Goal: Navigation & Orientation: Find specific page/section

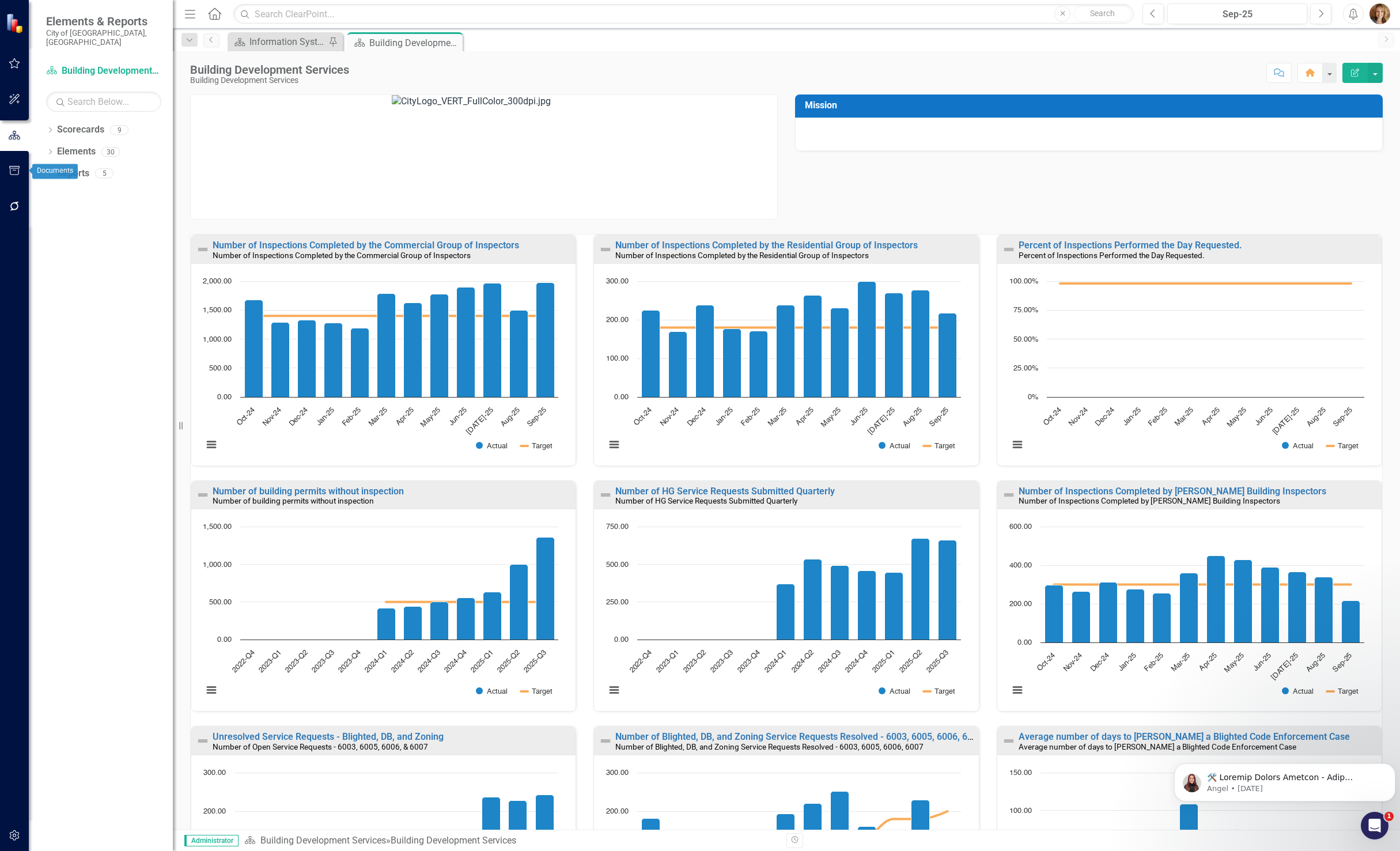
click at [14, 168] on icon "button" at bounding box center [14, 170] width 10 height 9
click at [16, 134] on icon "button" at bounding box center [14, 135] width 12 height 9
click at [48, 128] on icon "Dropdown" at bounding box center [50, 131] width 8 height 6
click at [43, 148] on icon "Dropdown" at bounding box center [39, 151] width 8 height 7
click at [93, 204] on link "Building Development Services" at bounding box center [109, 197] width 127 height 13
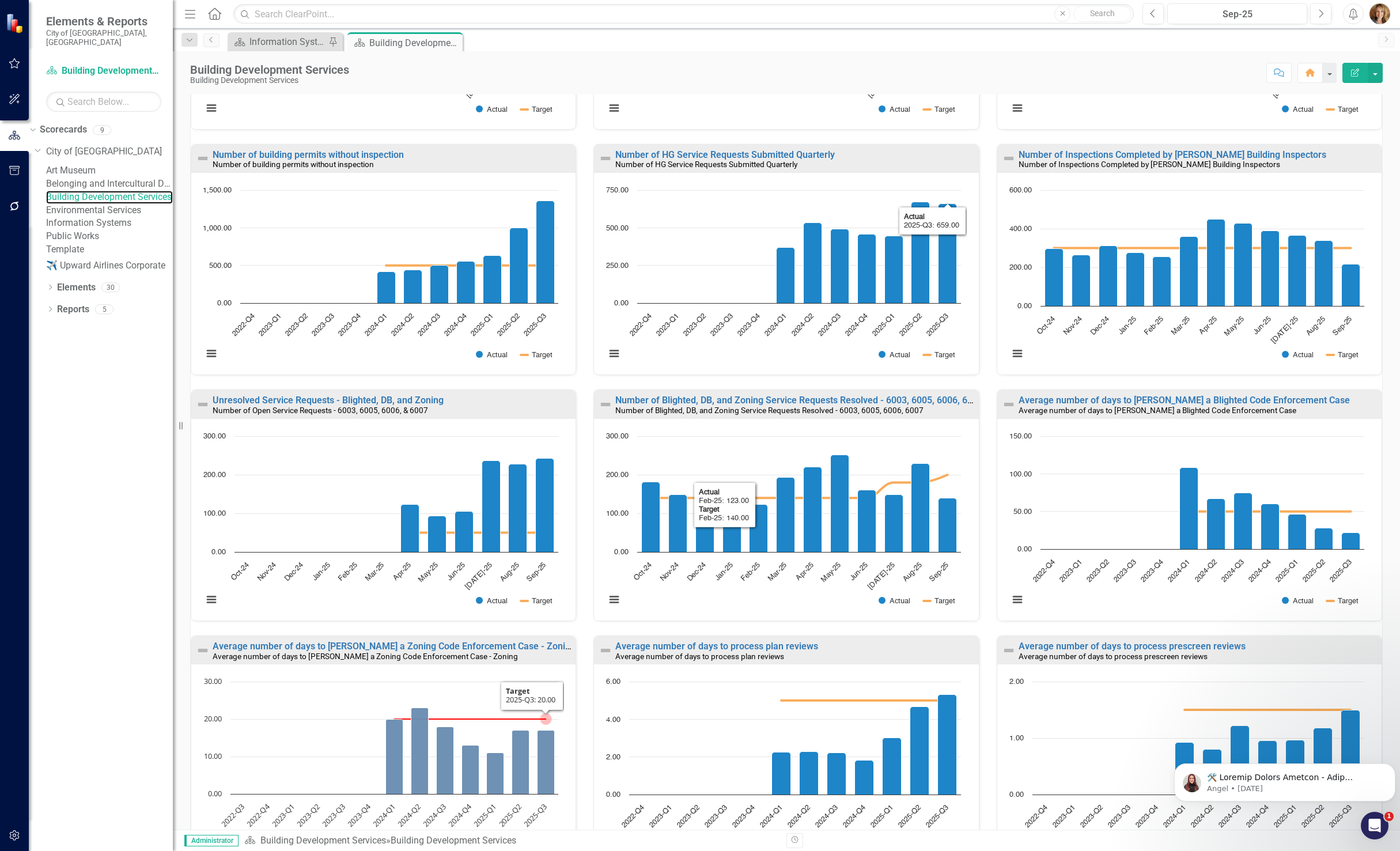
scroll to position [429, 0]
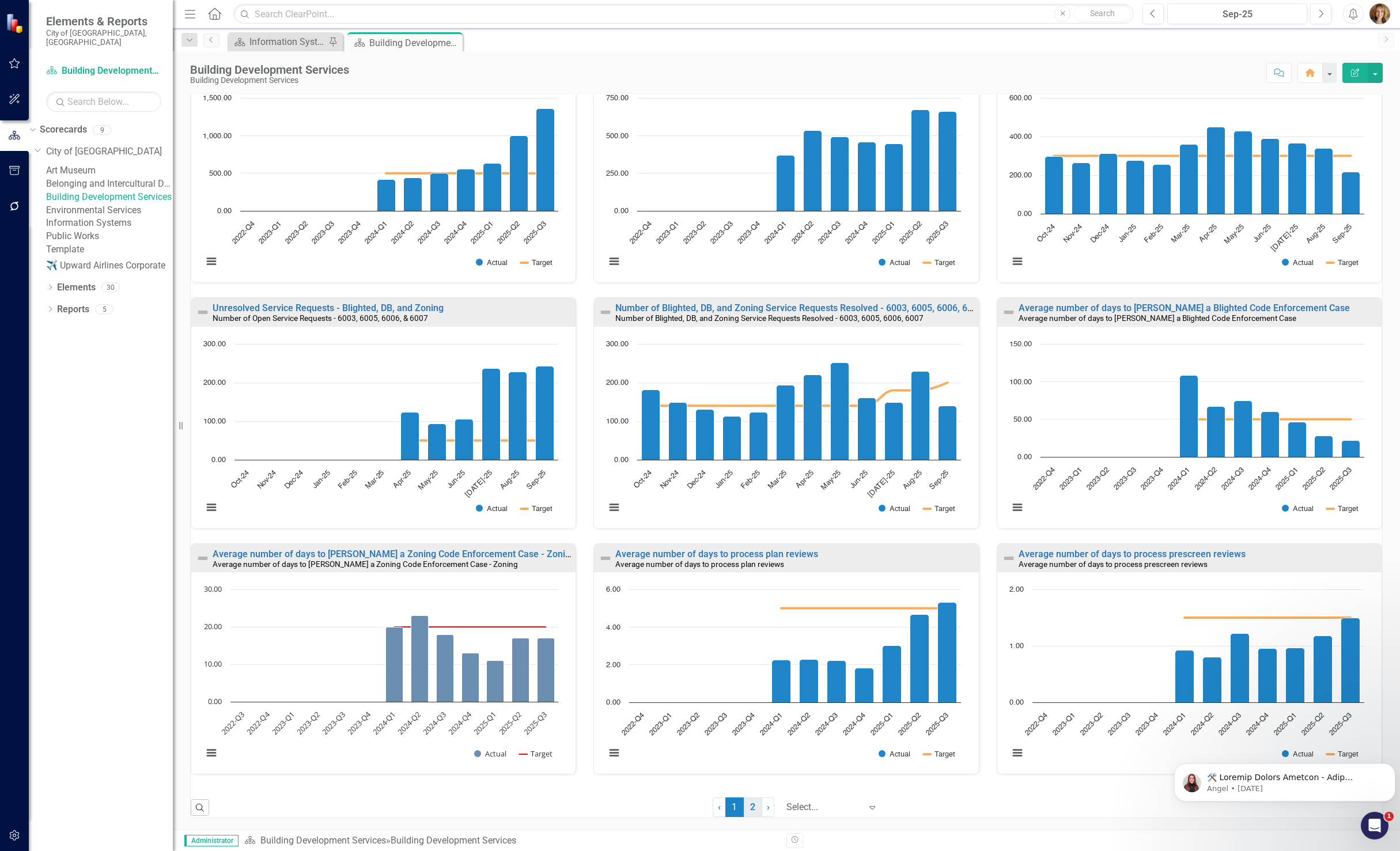
click at [744, 808] on link "2" at bounding box center [753, 807] width 19 height 19
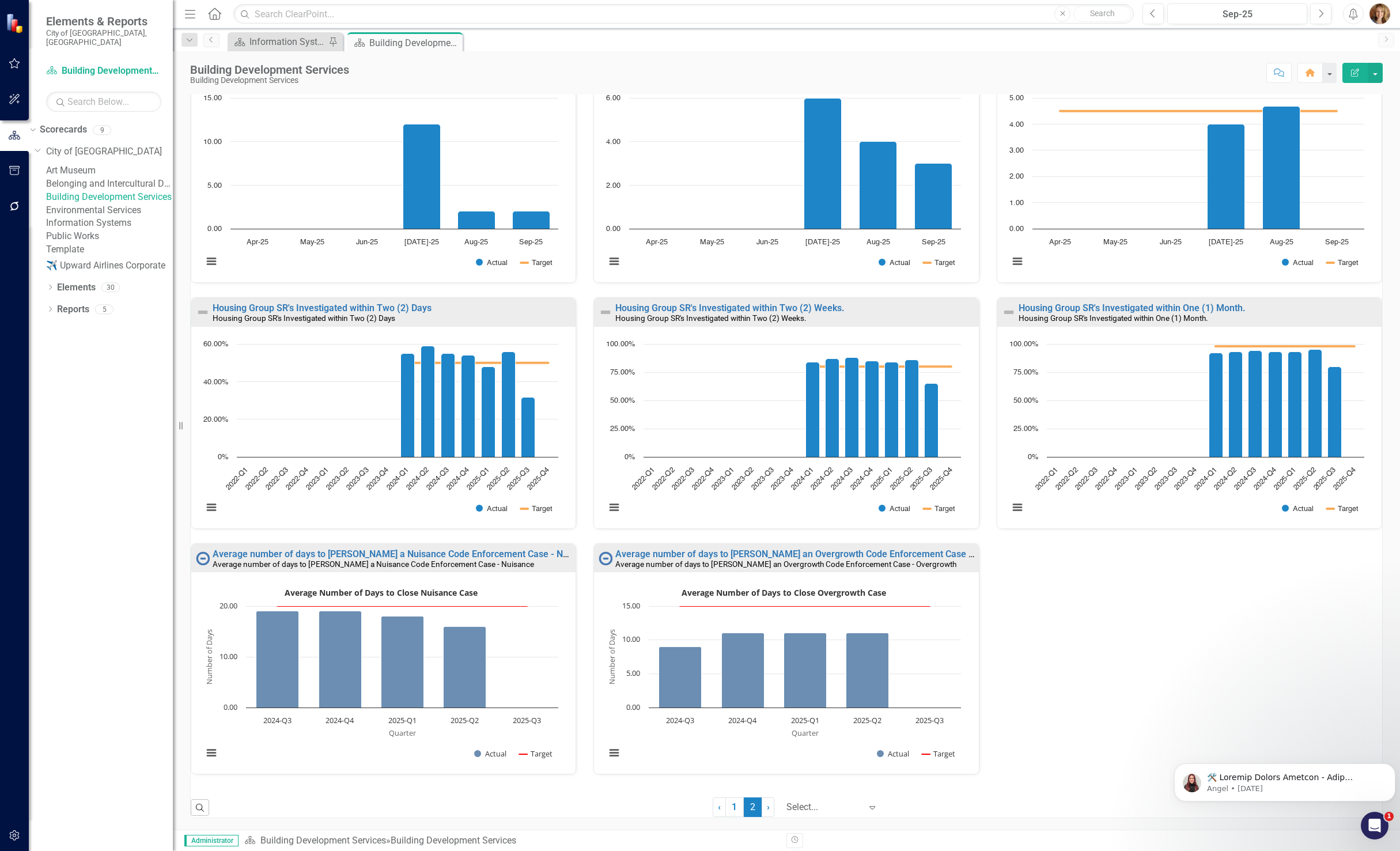
click at [109, 230] on link "Information Systems" at bounding box center [109, 223] width 127 height 13
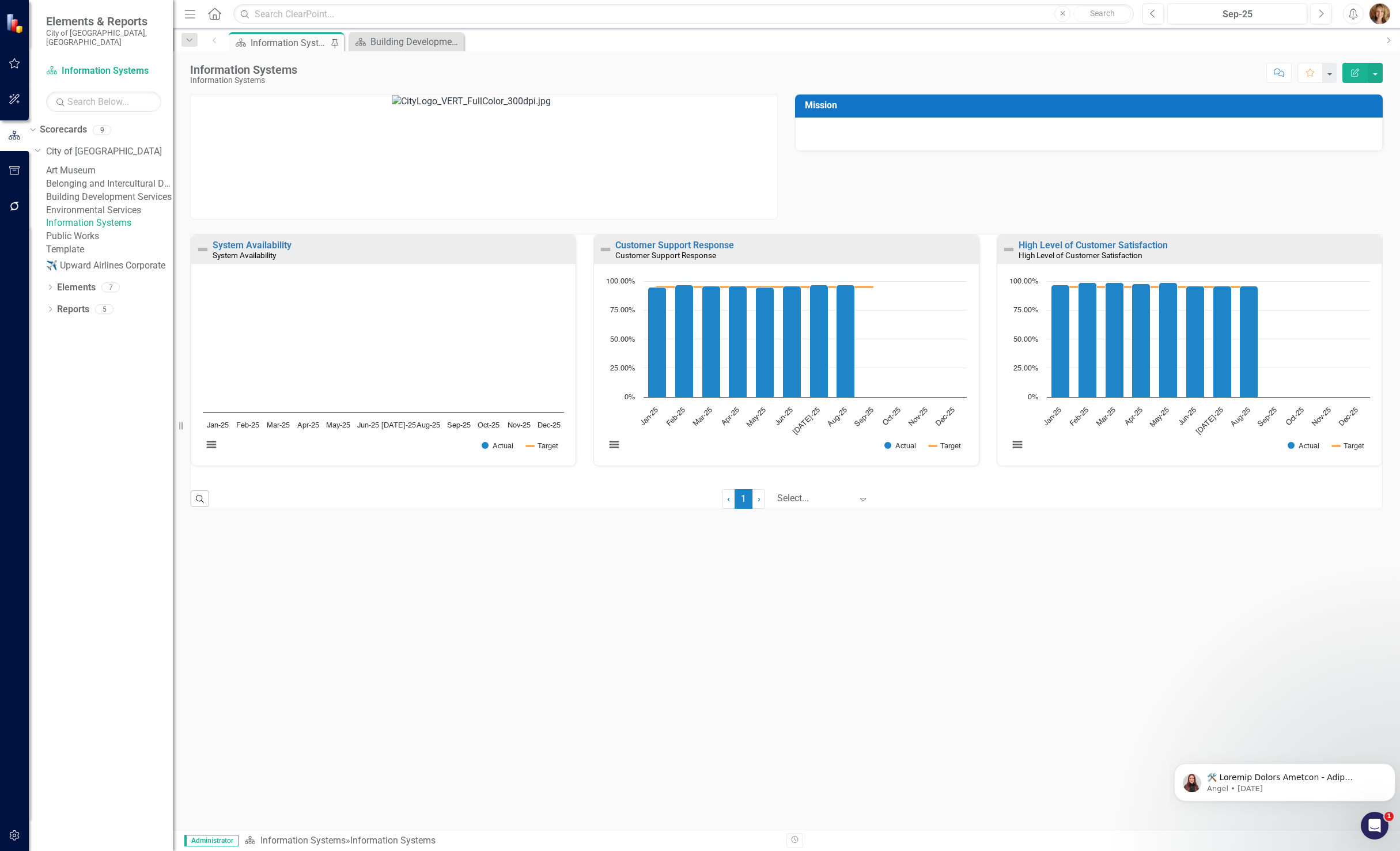
click at [129, 186] on link "Belonging and Intercultural Development" at bounding box center [109, 184] width 127 height 13
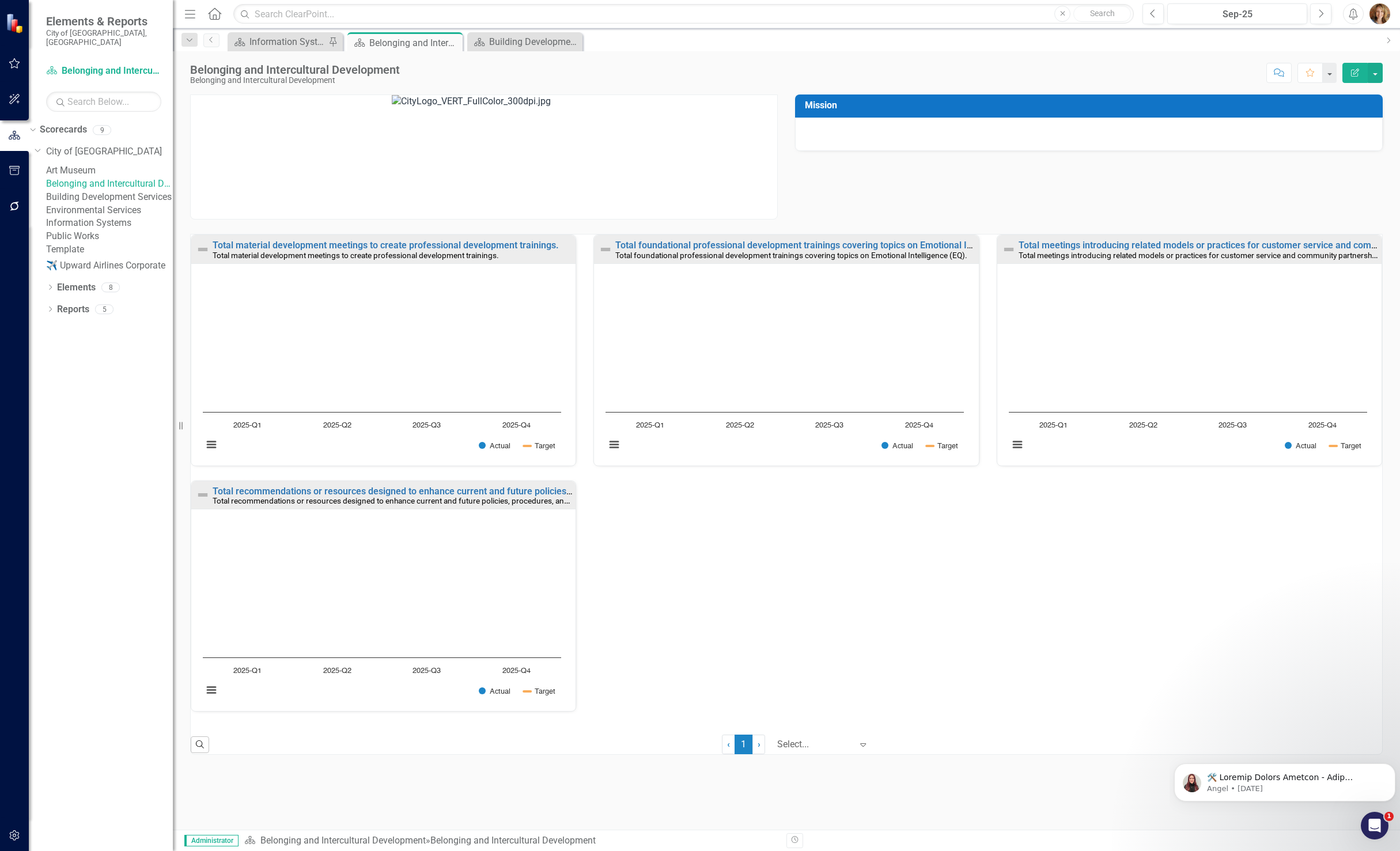
click at [110, 164] on link "Art Museum" at bounding box center [109, 170] width 127 height 13
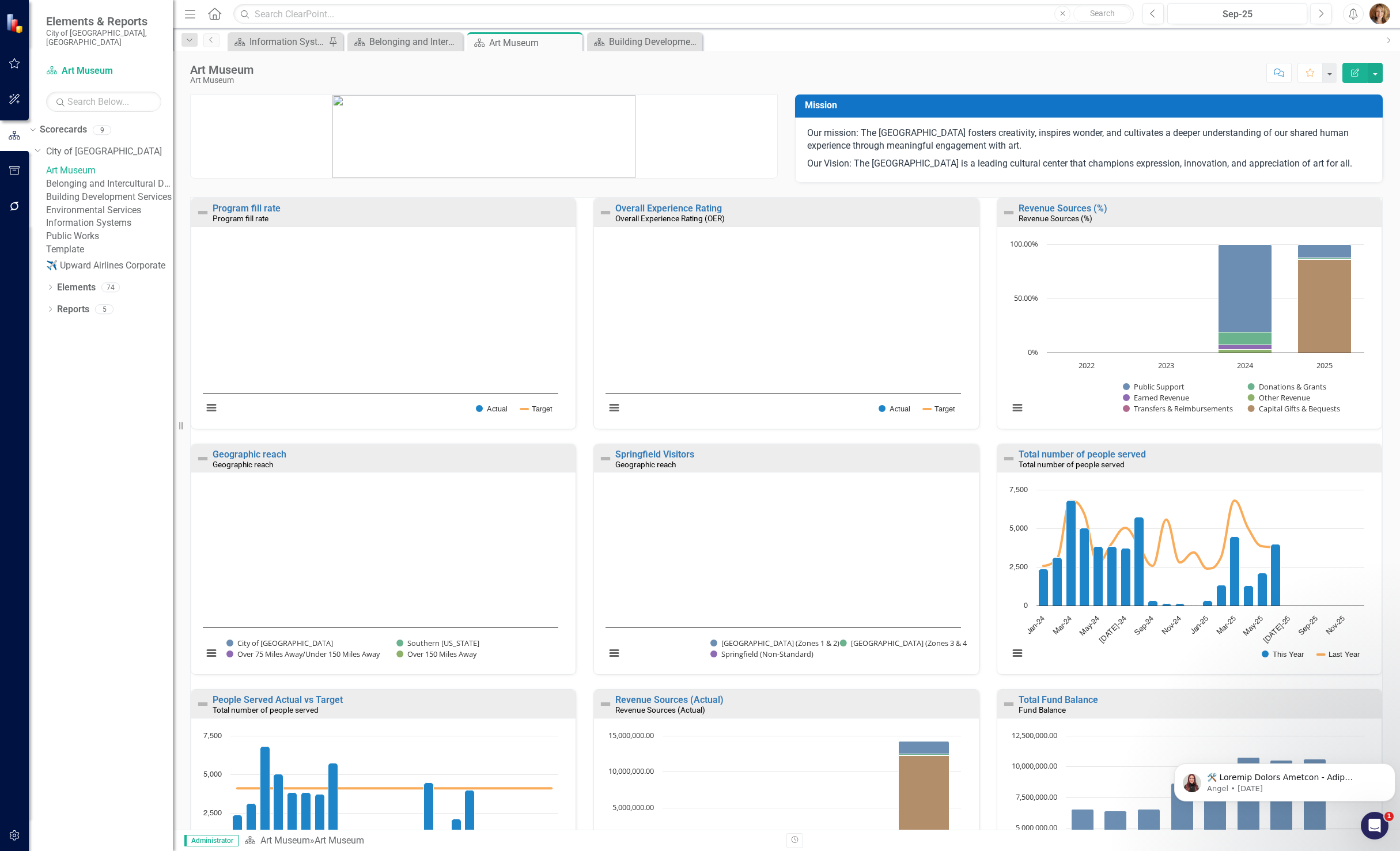
click at [113, 204] on link "Building Development Services" at bounding box center [109, 197] width 127 height 13
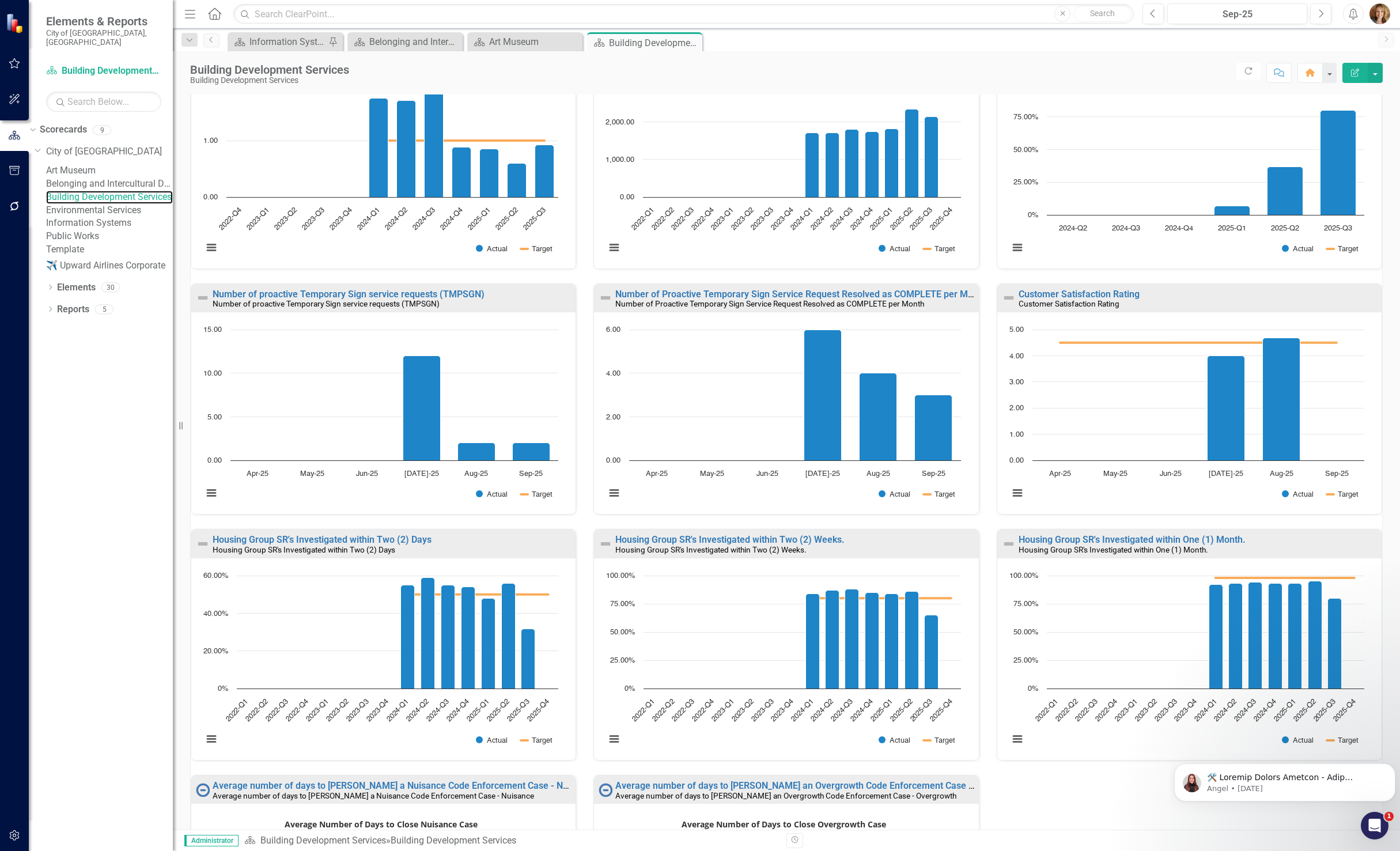
scroll to position [208, 0]
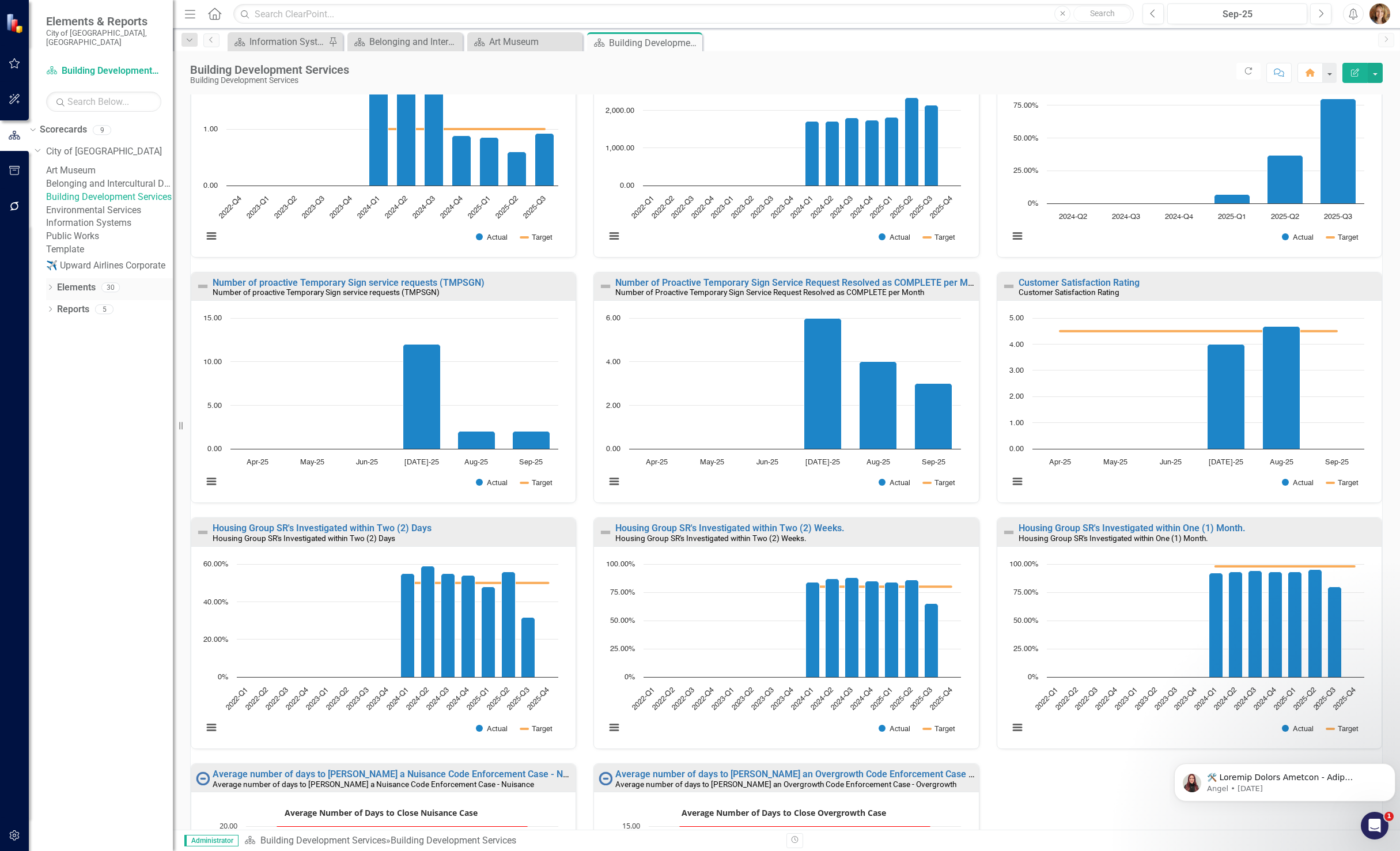
click at [52, 292] on icon "Dropdown" at bounding box center [50, 289] width 8 height 6
click at [44, 448] on div "Dropdown Scorecards 9 Dropdown City of [GEOGRAPHIC_DATA] Belonging and Intercul…" at bounding box center [101, 485] width 144 height 731
click at [52, 401] on icon "Dropdown" at bounding box center [50, 398] width 8 height 6
click at [190, 14] on icon "Menu" at bounding box center [190, 13] width 15 height 12
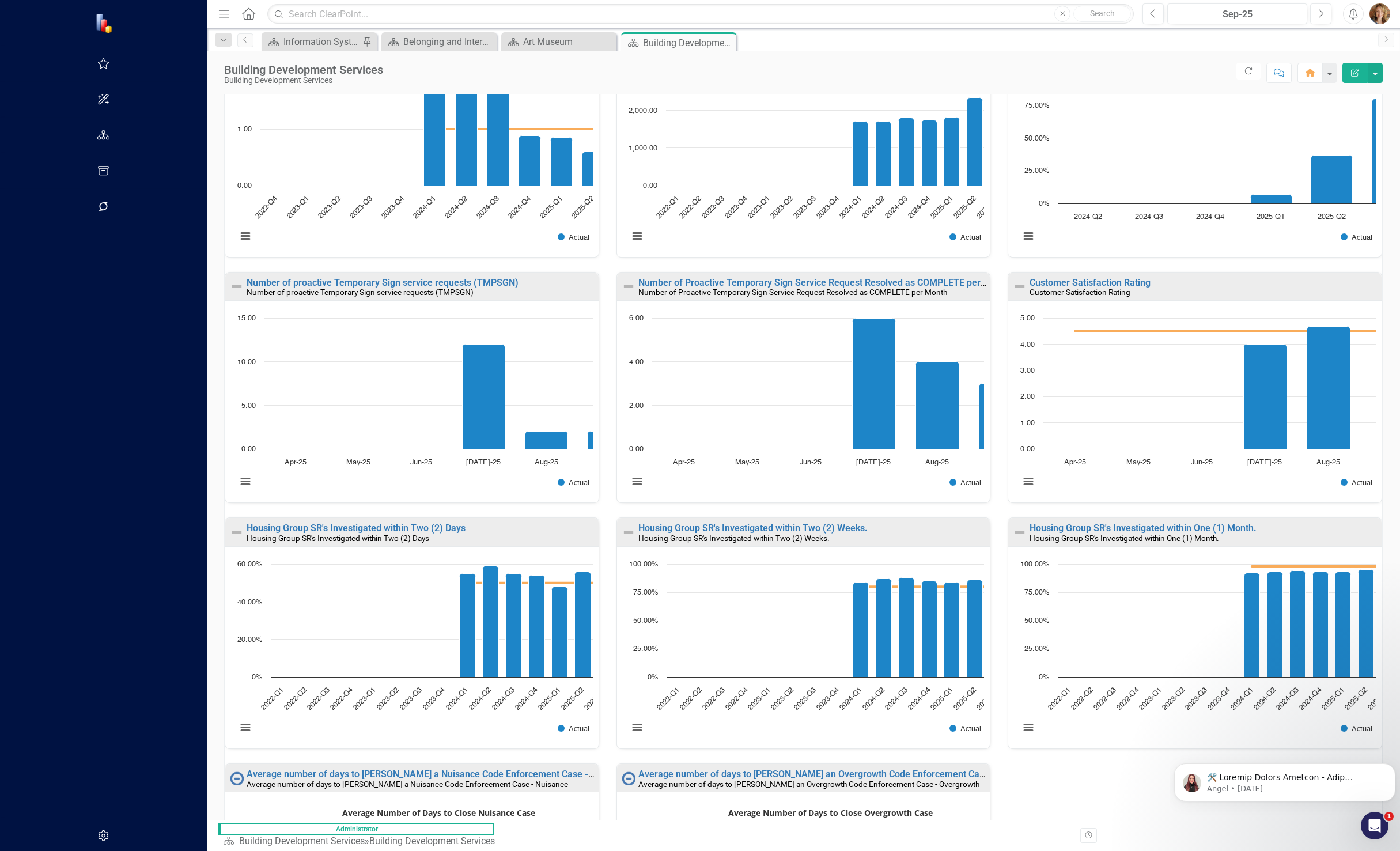
click at [217, 15] on icon "Menu" at bounding box center [224, 13] width 15 height 12
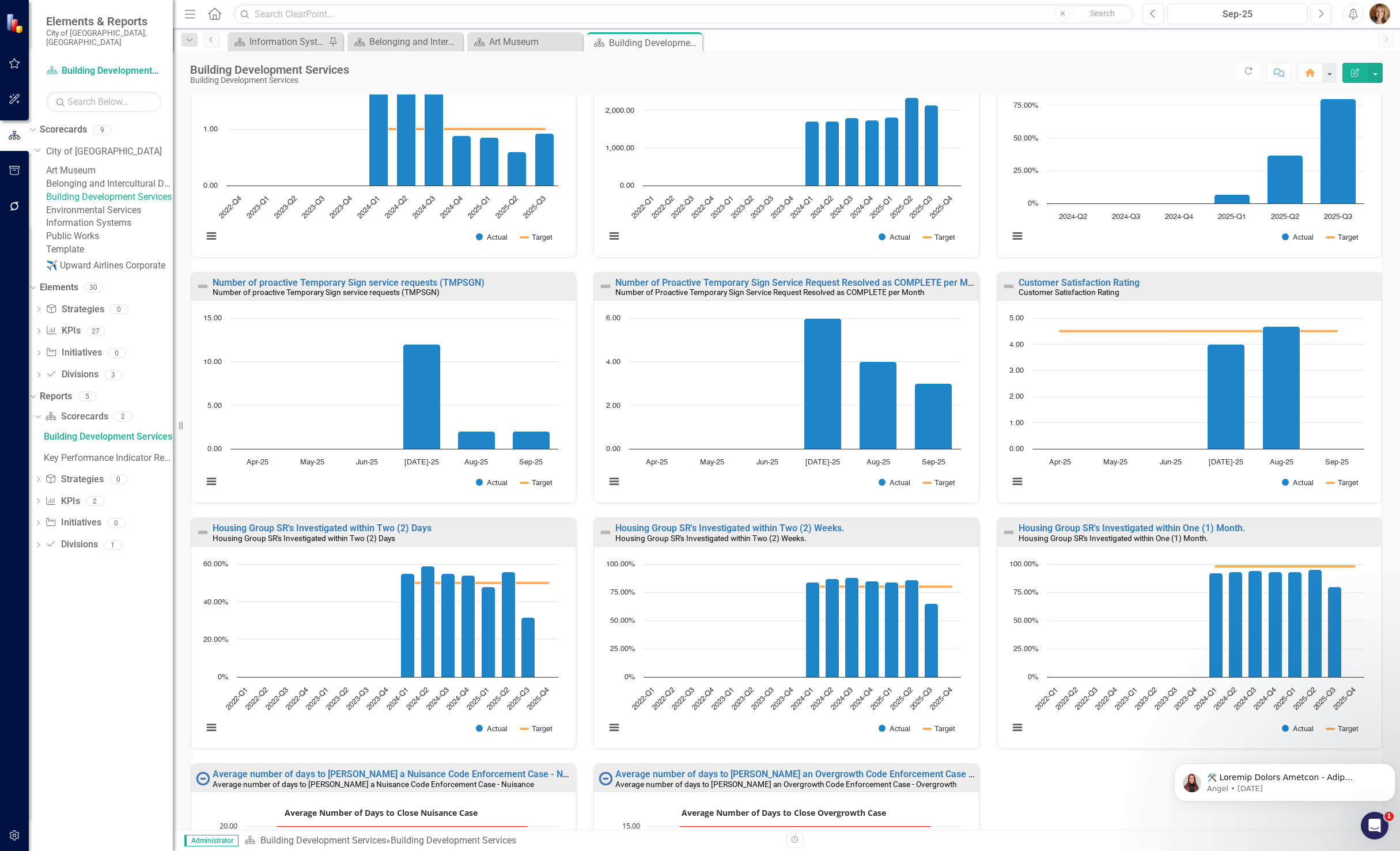
click at [134, 186] on link "Belonging and Intercultural Development" at bounding box center [109, 184] width 127 height 13
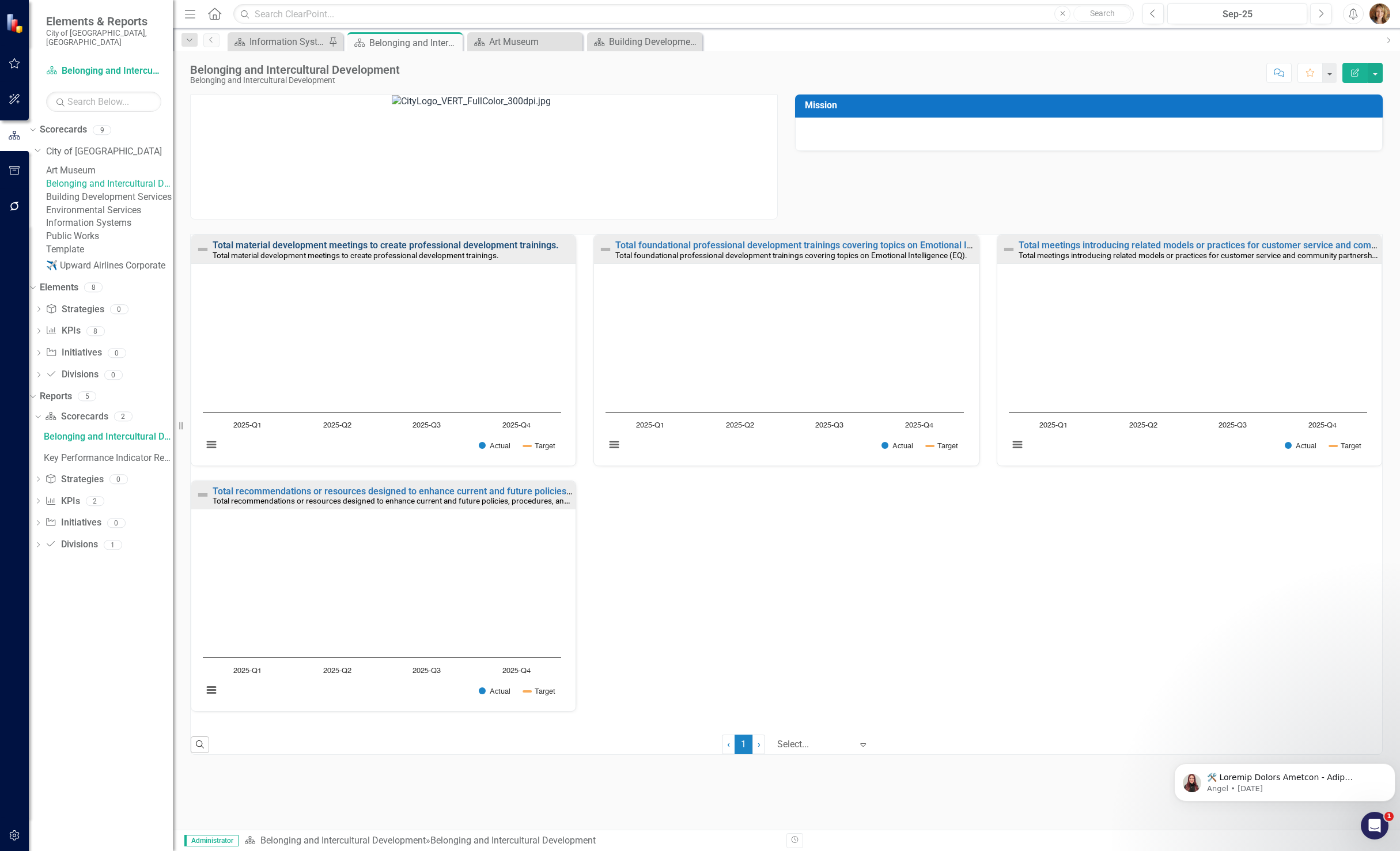
click at [407, 243] on link "Total material development meetings to create professional development training…" at bounding box center [386, 245] width 346 height 11
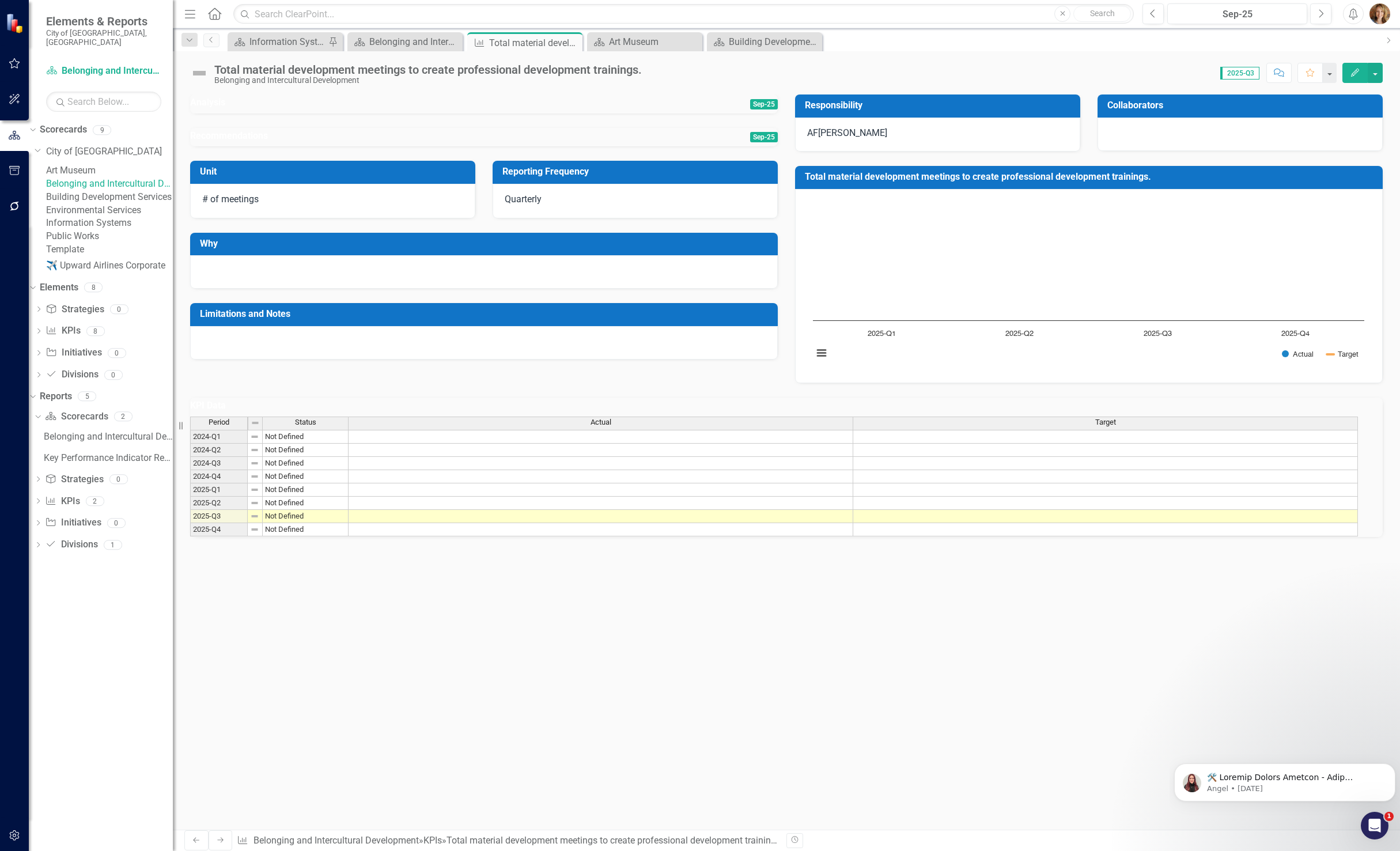
click at [134, 184] on link "Belonging and Intercultural Development" at bounding box center [109, 184] width 127 height 13
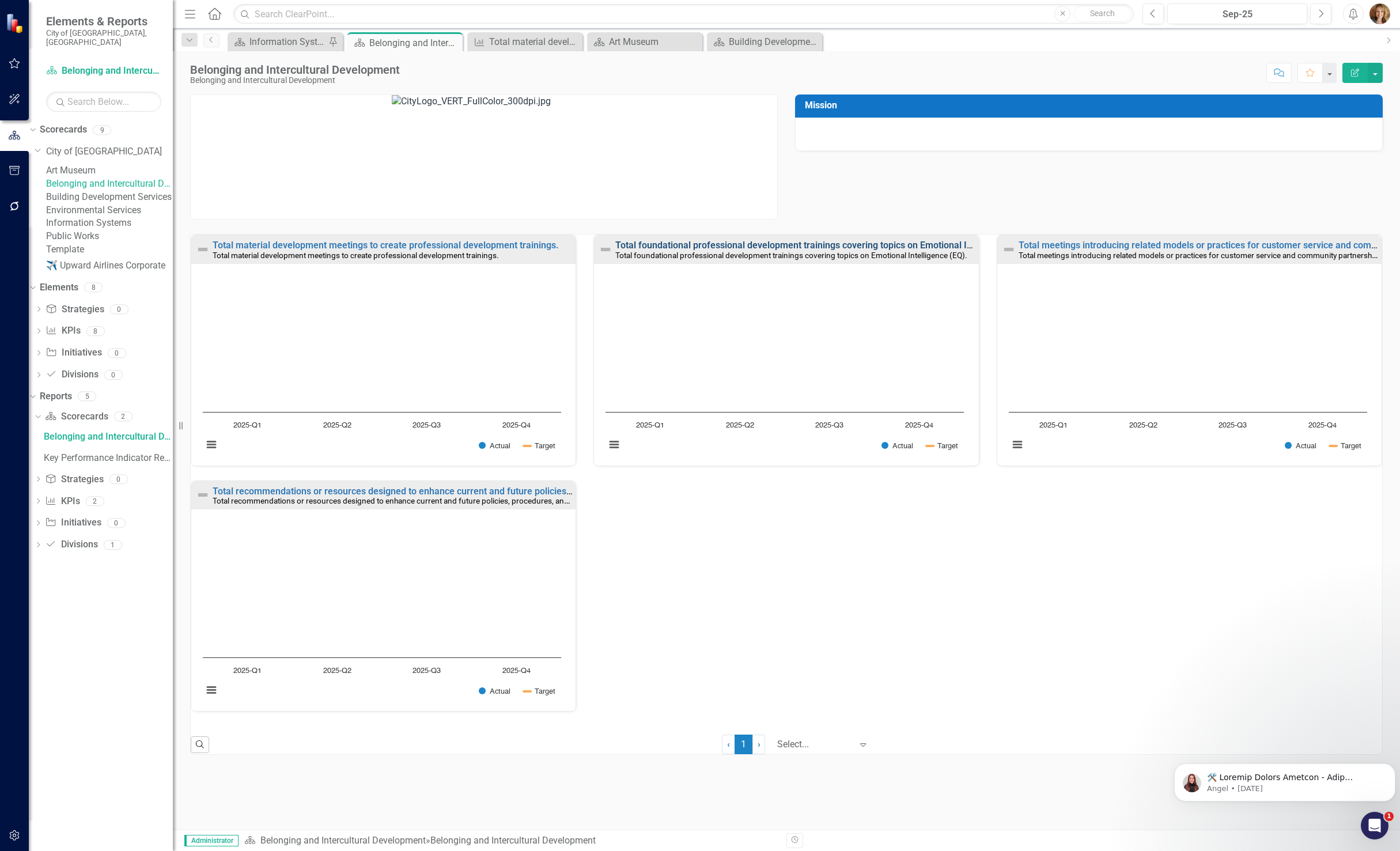
click at [728, 244] on link "Total foundational professional development trainings covering topics on Emotio…" at bounding box center [825, 245] width 420 height 11
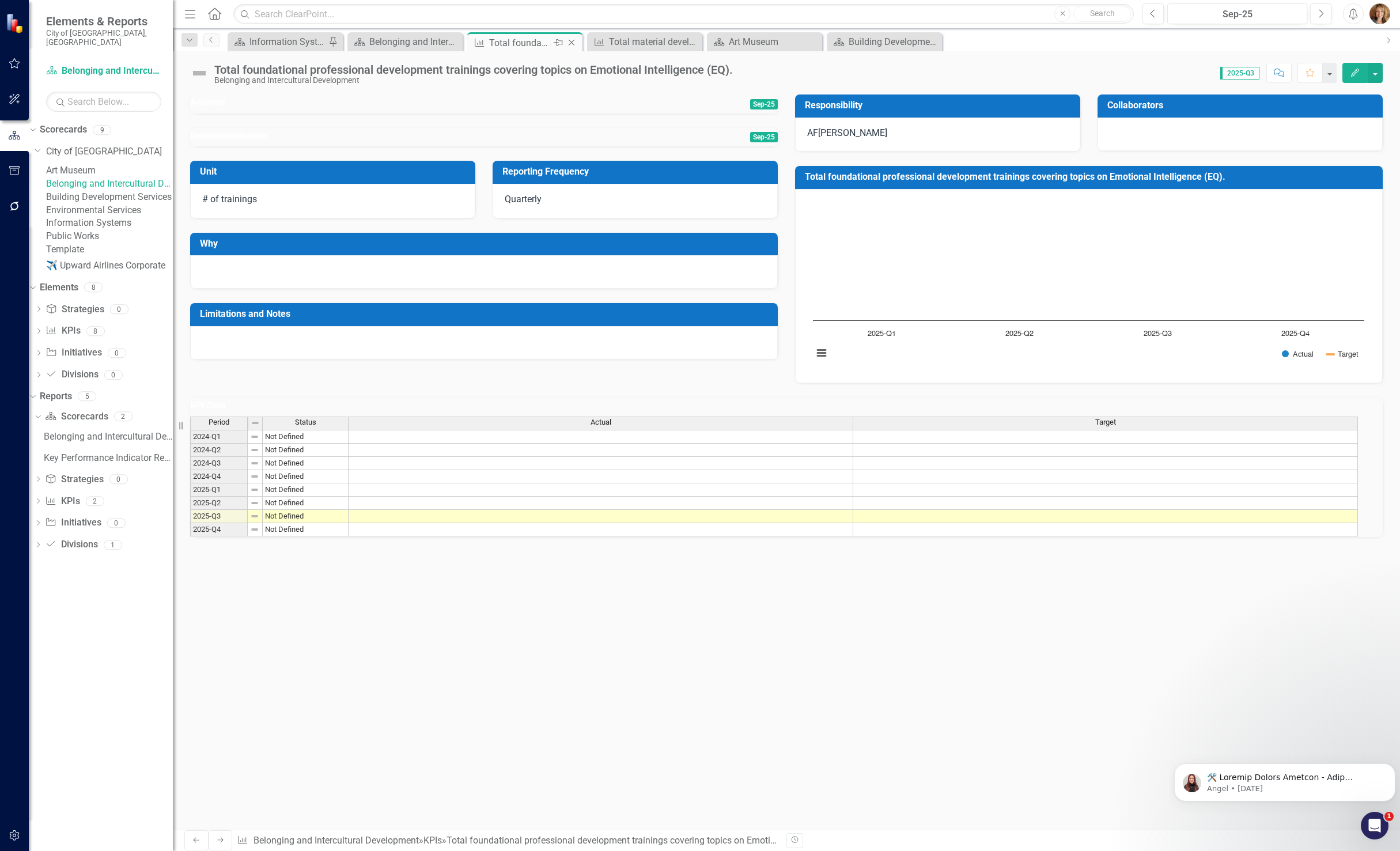
click at [573, 40] on icon "Close" at bounding box center [571, 42] width 12 height 9
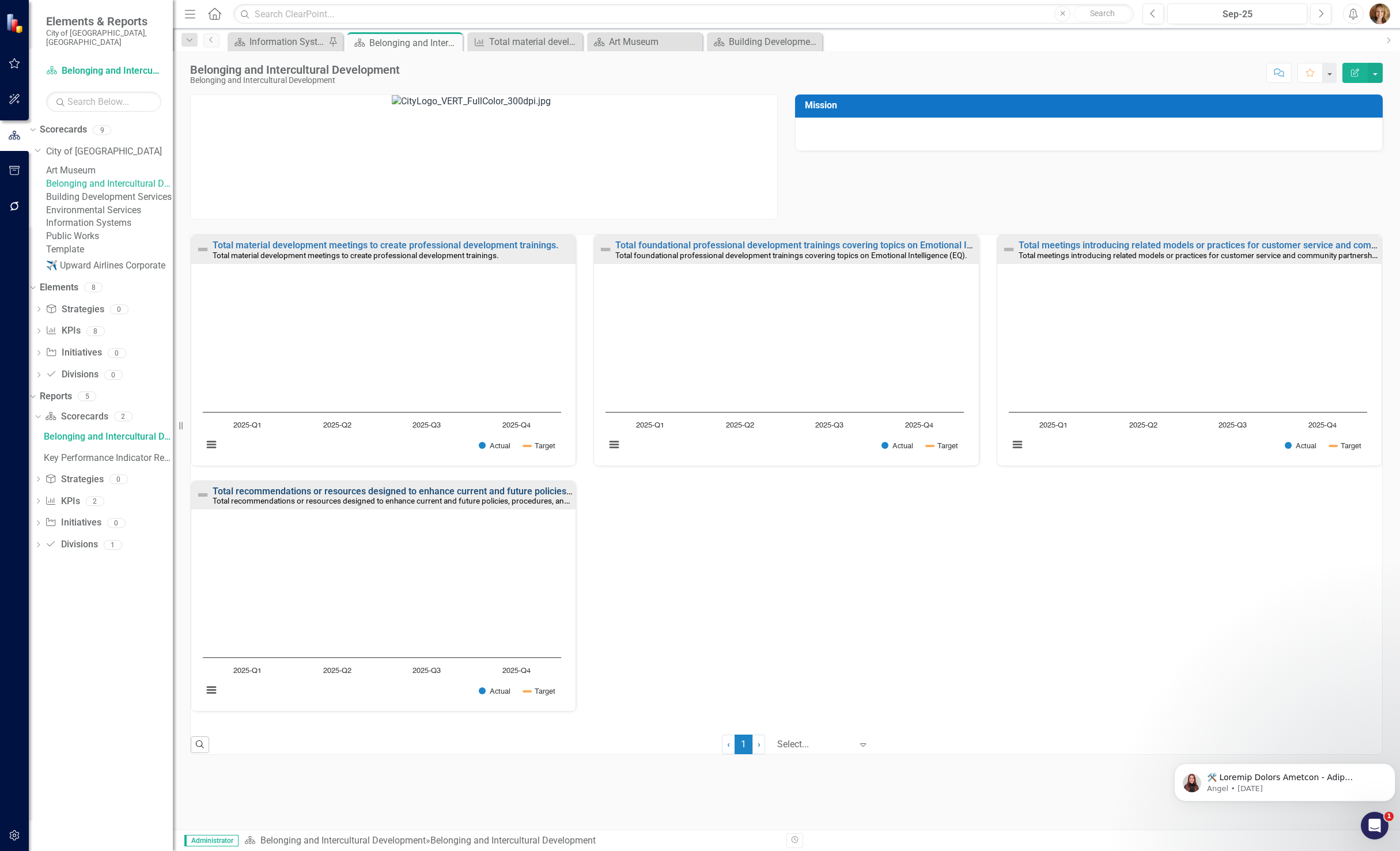
click at [303, 493] on link "Total recommendations or resources designed to enhance current and future polic…" at bounding box center [523, 491] width 622 height 11
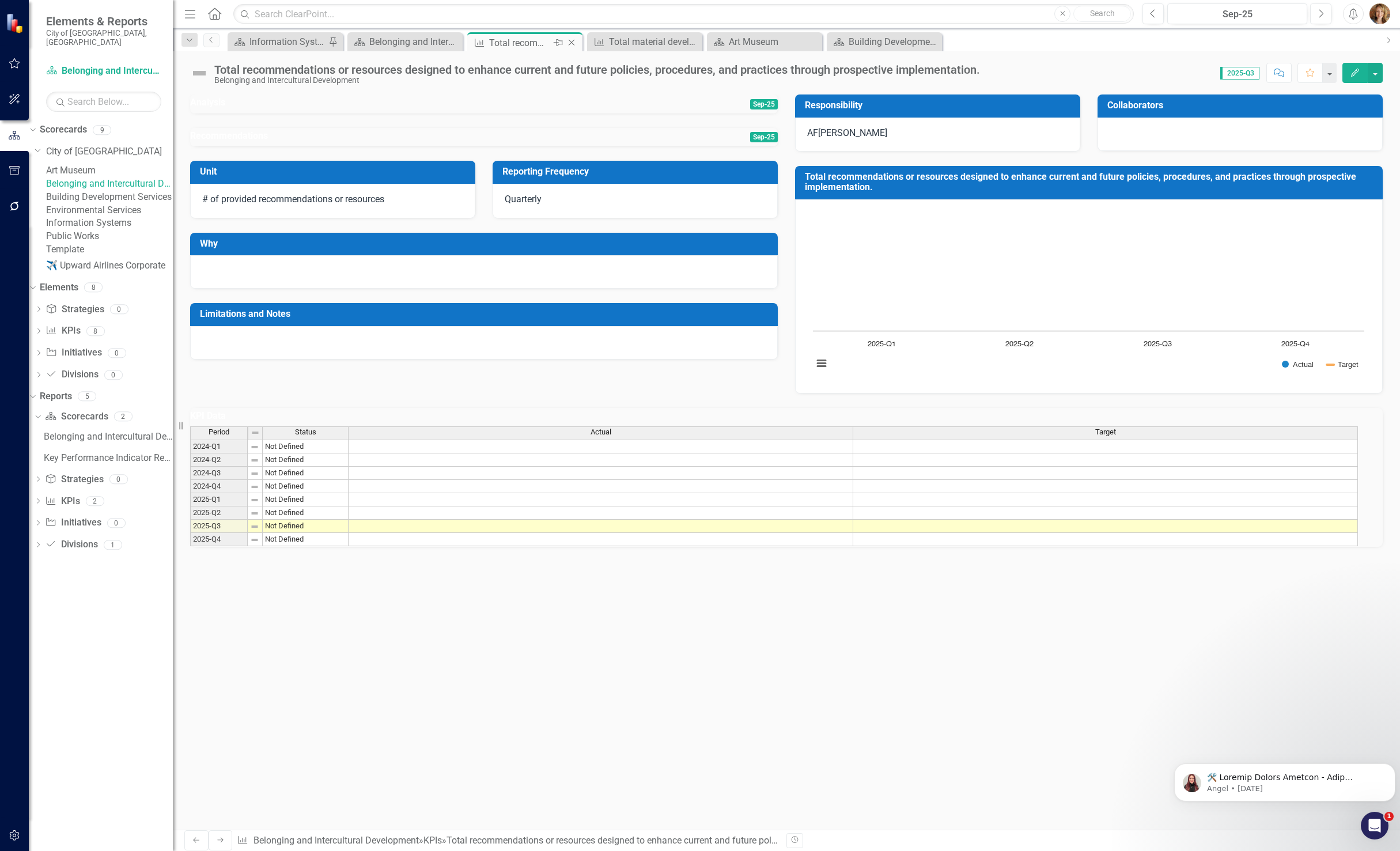
click at [569, 44] on icon at bounding box center [572, 43] width 6 height 6
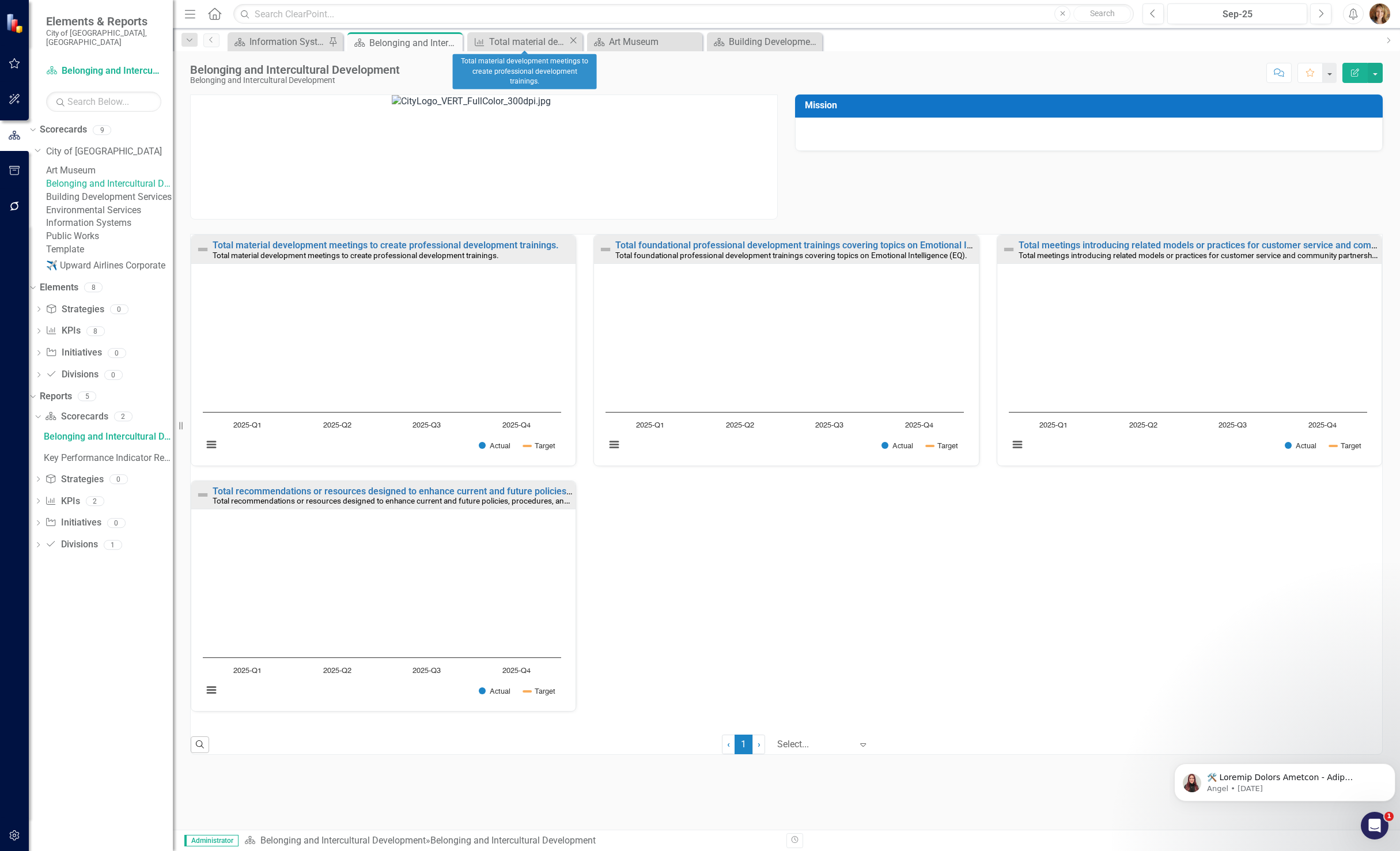
click at [570, 45] on icon "Close" at bounding box center [573, 40] width 12 height 9
click at [568, 44] on icon "Close" at bounding box center [573, 40] width 12 height 9
click at [0, 0] on icon "Close" at bounding box center [0, 0] width 0 height 0
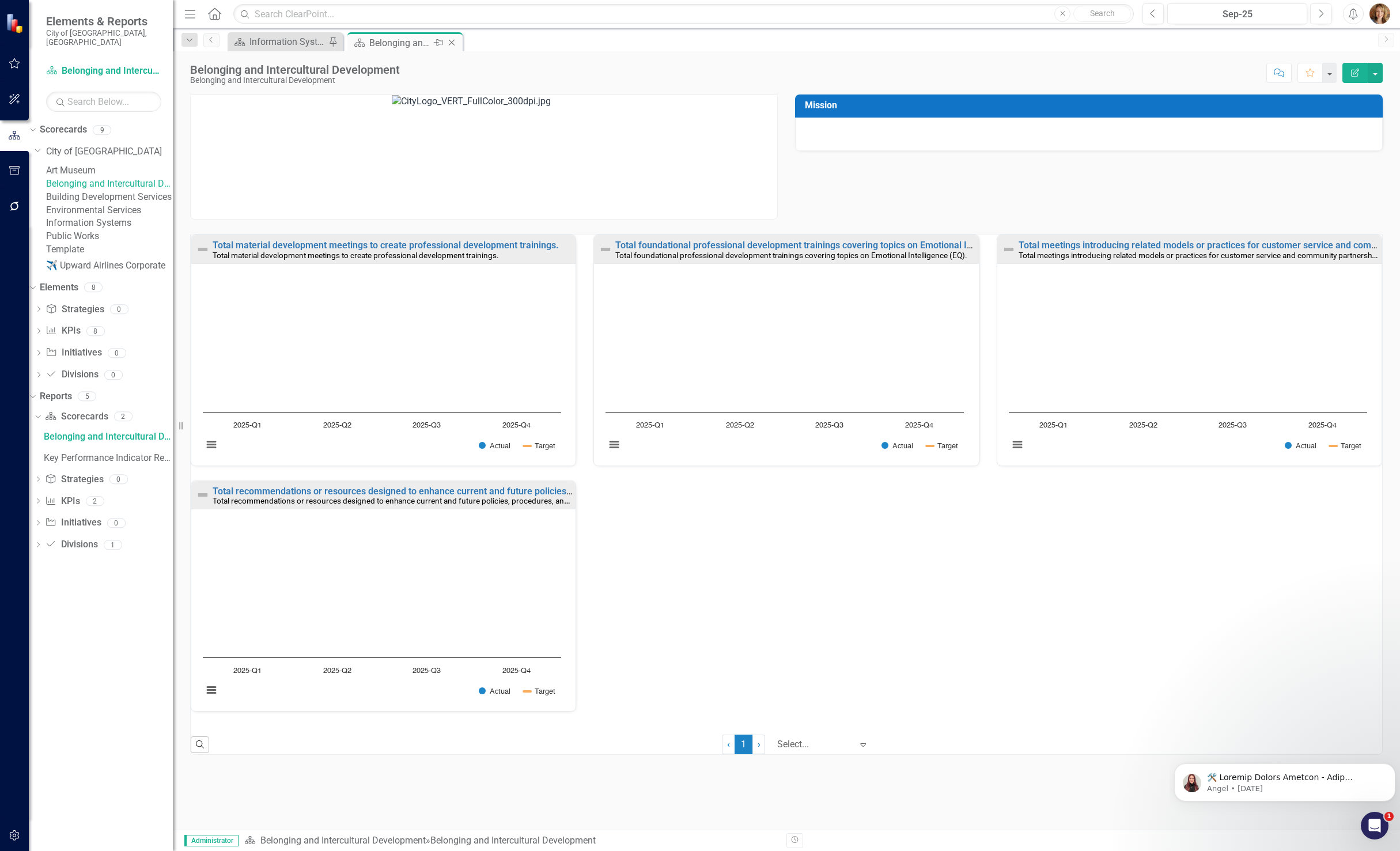
click at [453, 42] on icon "Close" at bounding box center [452, 42] width 12 height 9
